Goal: Task Accomplishment & Management: Use online tool/utility

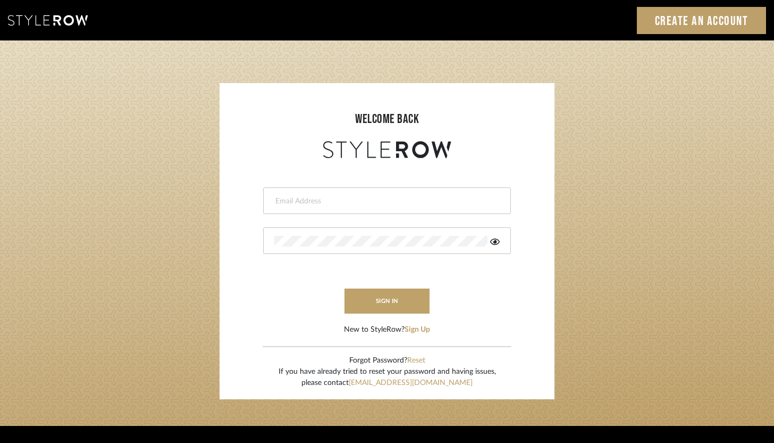
click at [399, 198] on input "email" at bounding box center [385, 201] width 223 height 11
type input "[PERSON_NAME][EMAIL_ADDRESS][DOMAIN_NAME]"
click at [360, 233] on div at bounding box center [387, 240] width 248 height 27
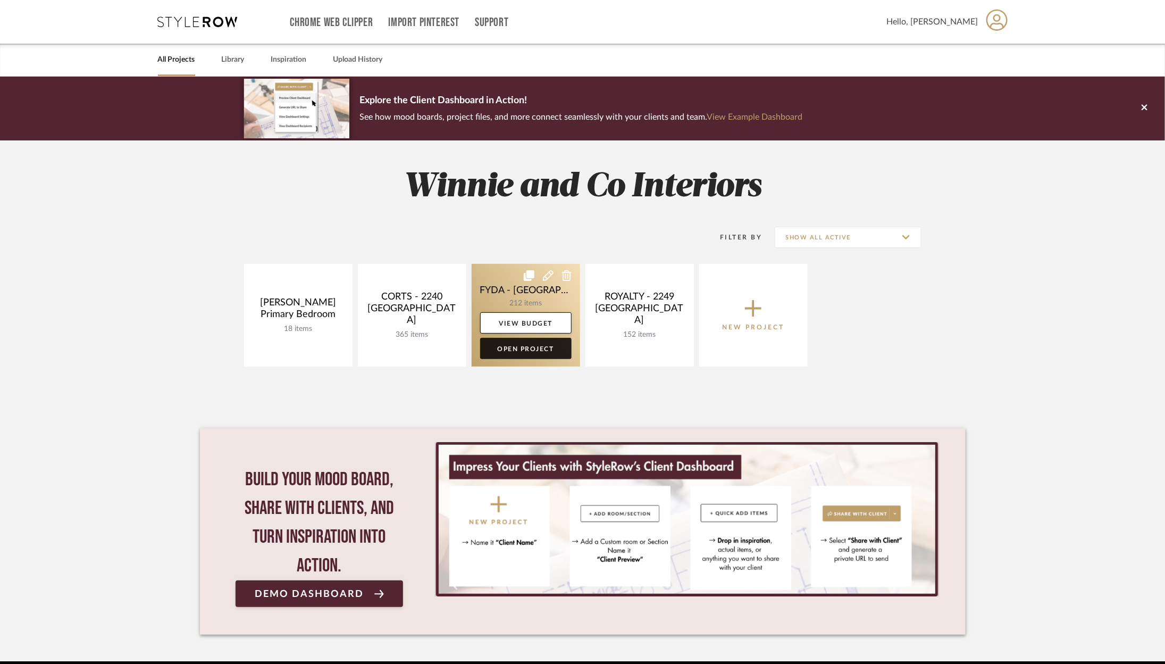
click at [546, 343] on link "Open Project" at bounding box center [525, 348] width 91 height 21
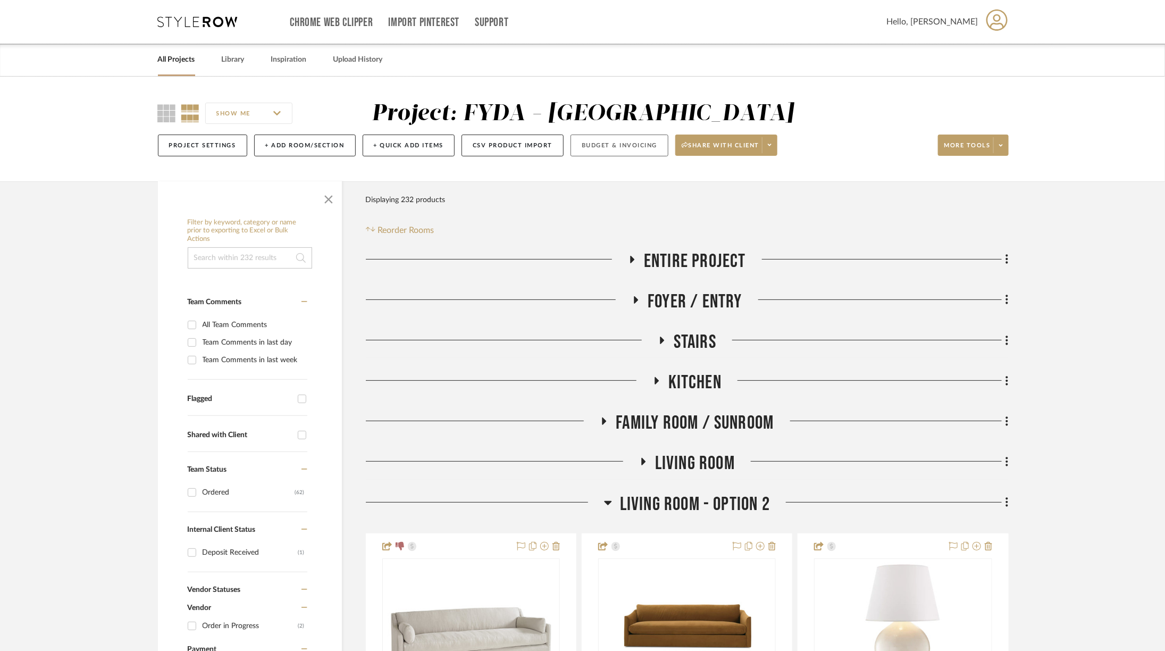
click at [612, 141] on button "Budget & Invoicing" at bounding box center [620, 146] width 98 height 22
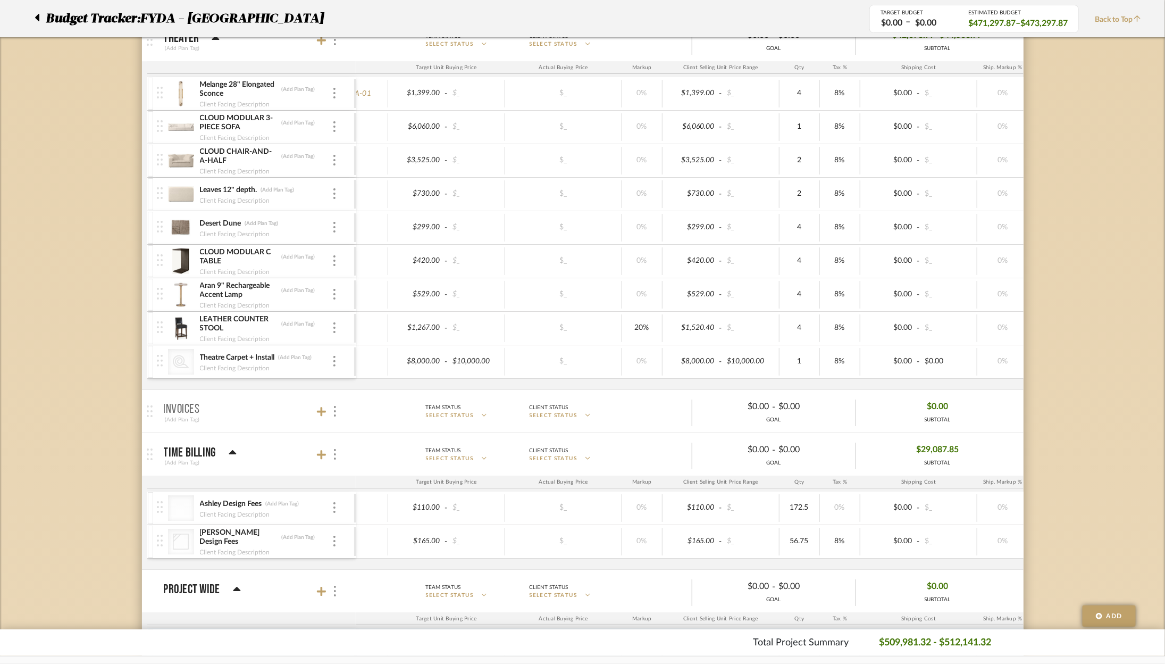
scroll to position [2184, 0]
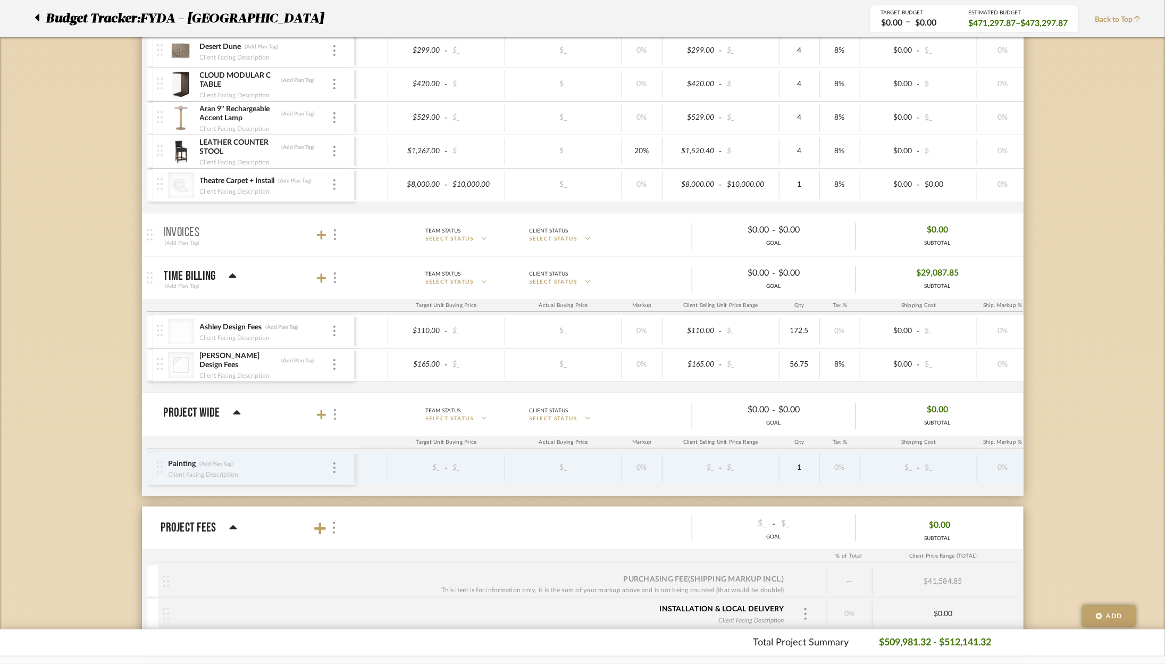
click at [195, 137] on div "LEATHER COUNTER STOOL (Add Plan Tag) Client Facing Description" at bounding box center [255, 151] width 197 height 33
click at [183, 141] on img at bounding box center [181, 152] width 26 height 26
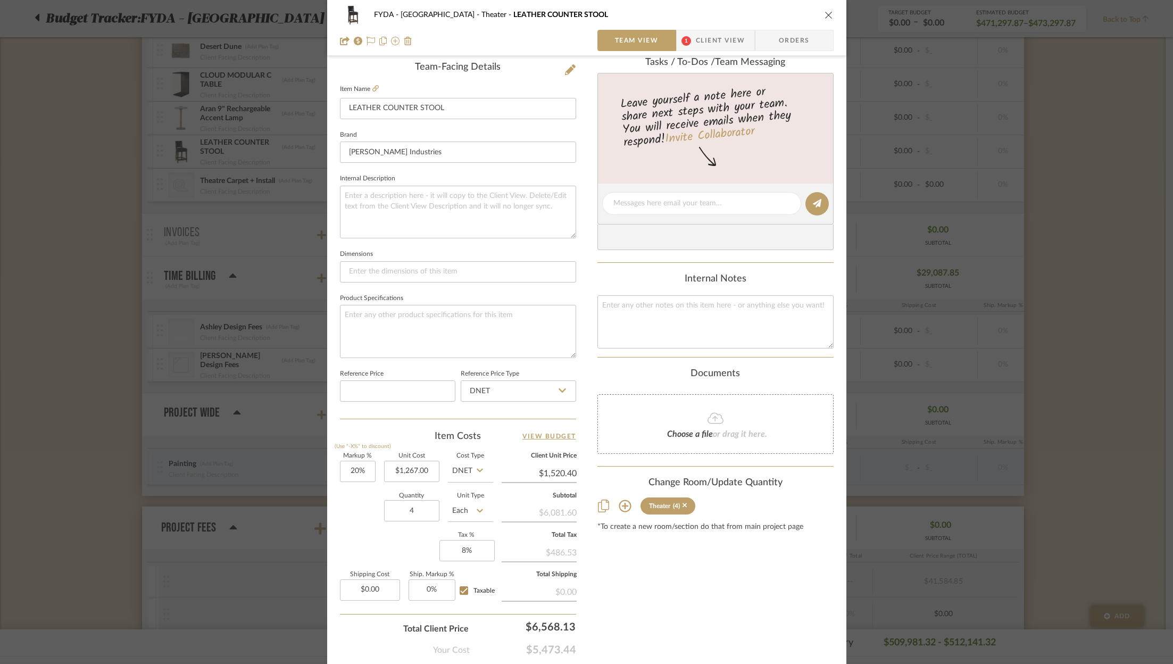
scroll to position [0, 0]
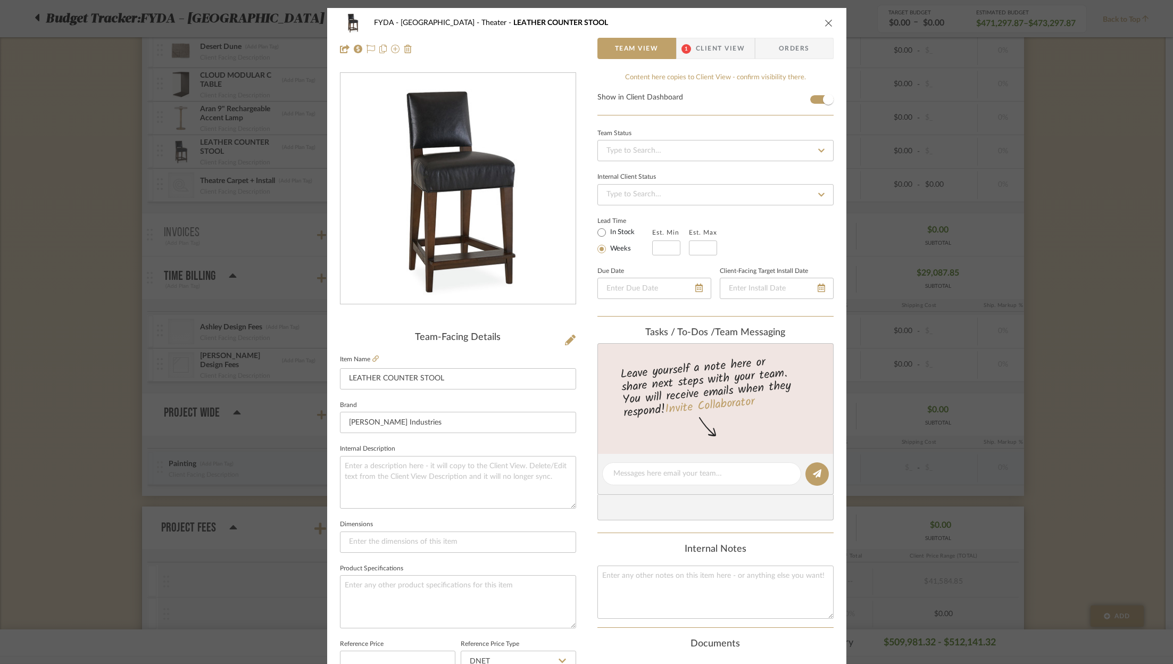
click at [718, 43] on span "Client View" at bounding box center [720, 48] width 49 height 21
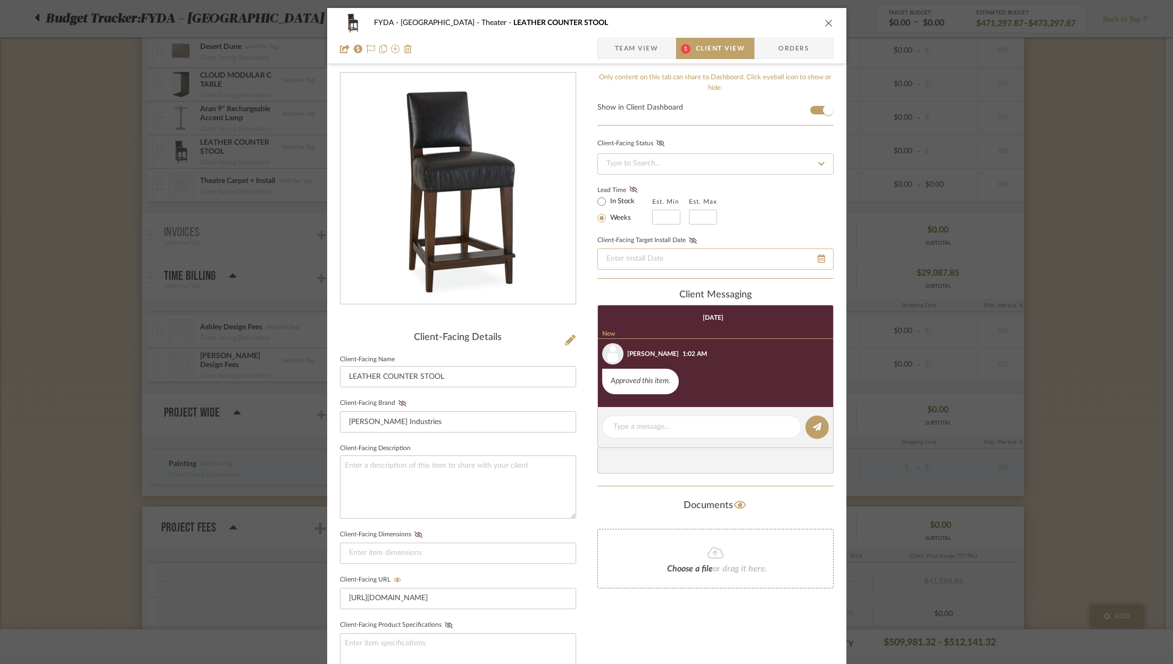
scroll to position [10, 0]
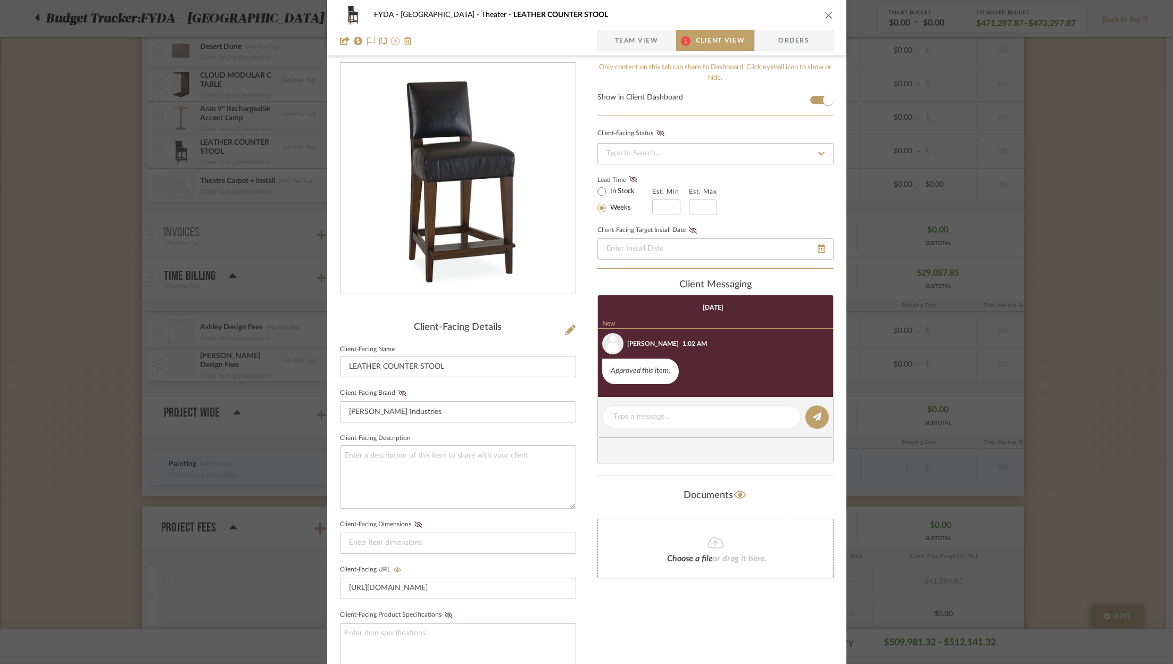
click at [824, 11] on icon "close" at bounding box center [828, 15] width 9 height 9
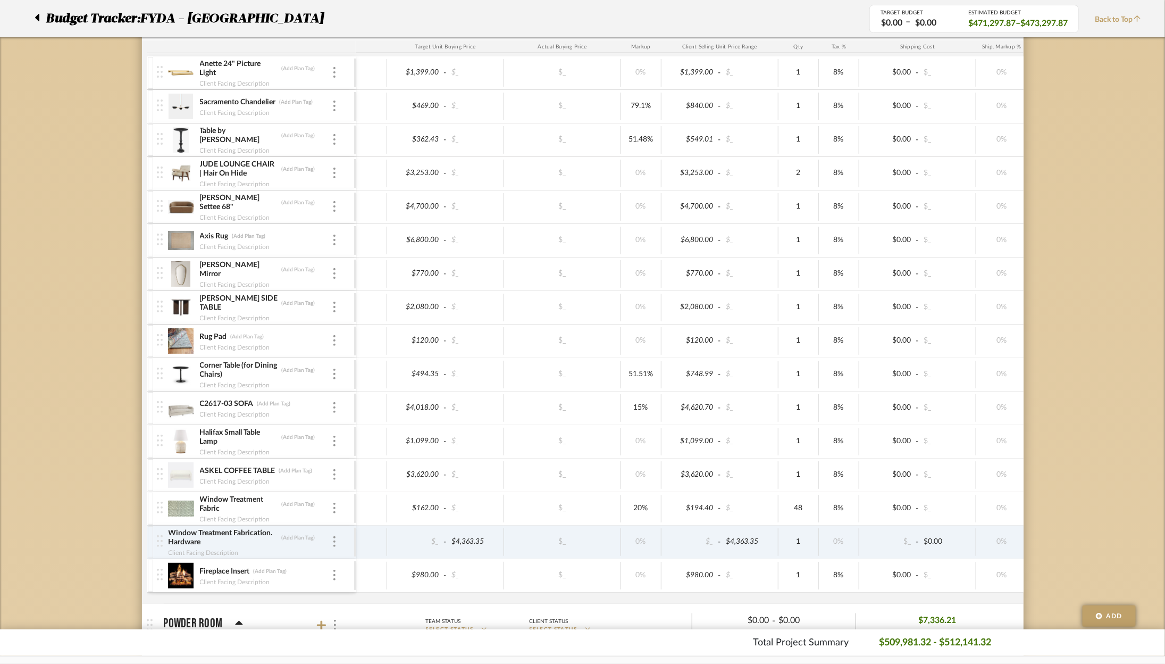
scroll to position [419, 0]
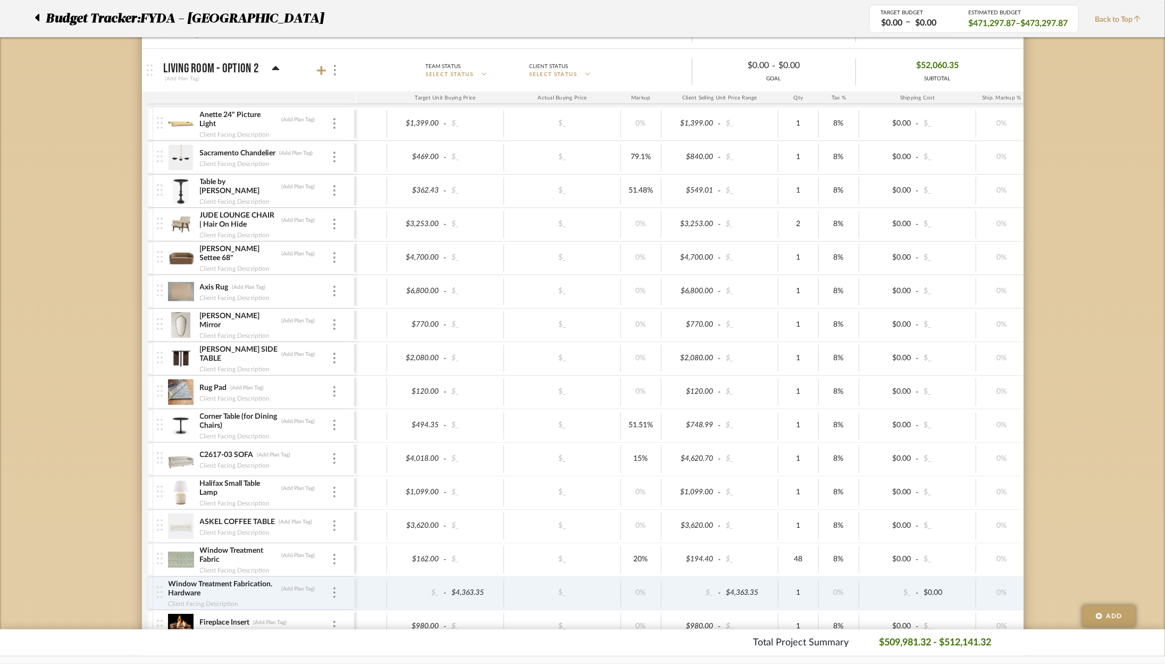
click at [38, 19] on icon at bounding box center [37, 17] width 4 height 7
